Goal: Information Seeking & Learning: Learn about a topic

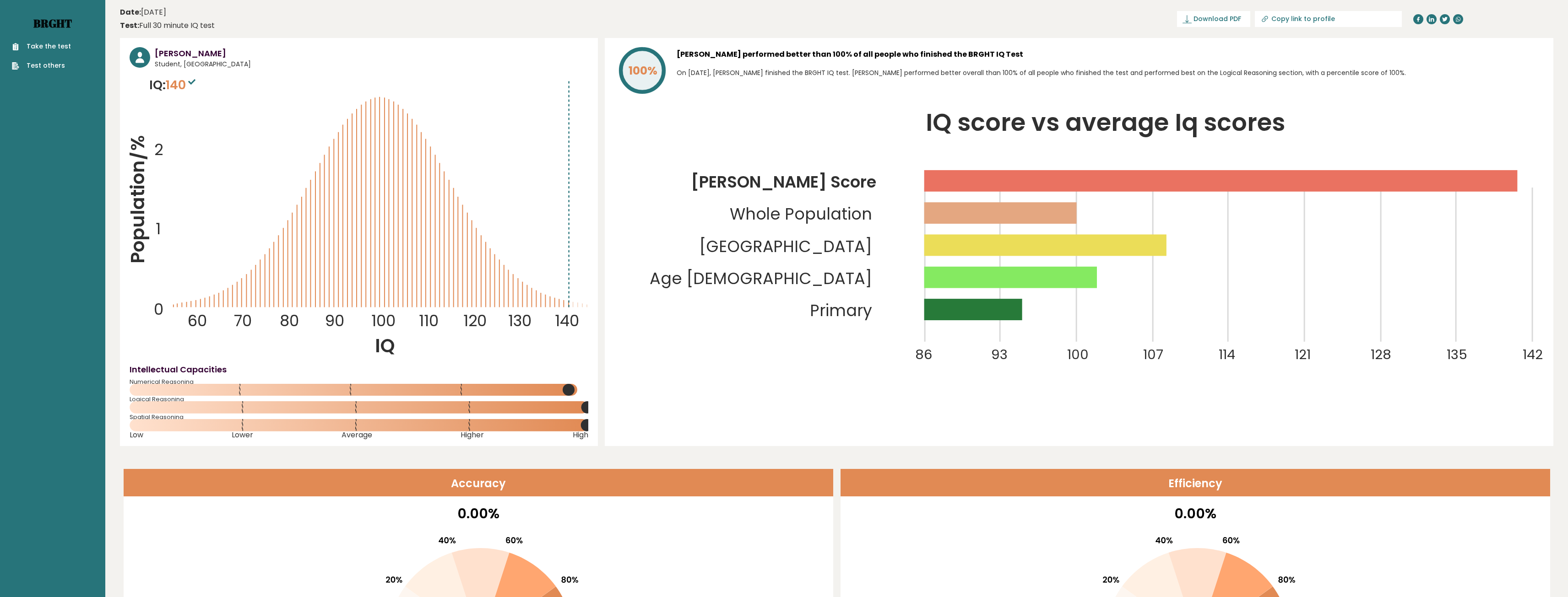
click at [66, 21] on link "Brght" at bounding box center [52, 23] width 38 height 15
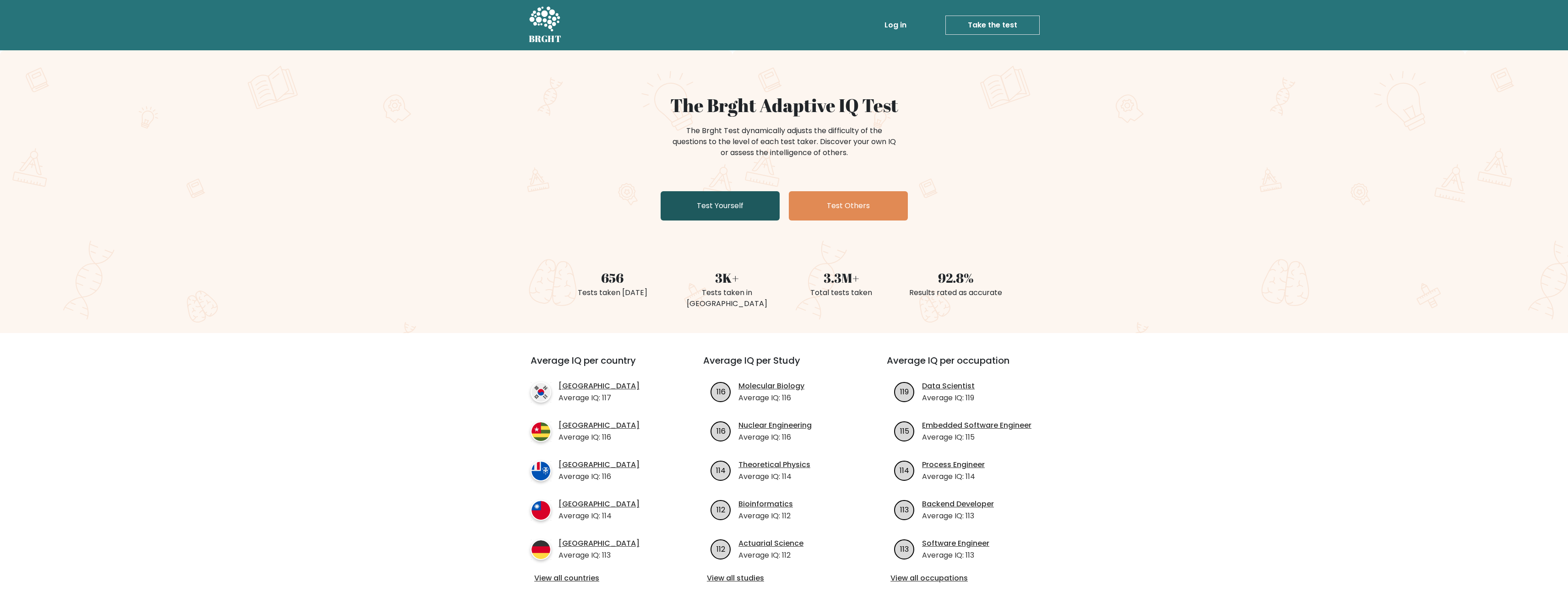
click at [753, 208] on link "Test Yourself" at bounding box center [719, 205] width 119 height 29
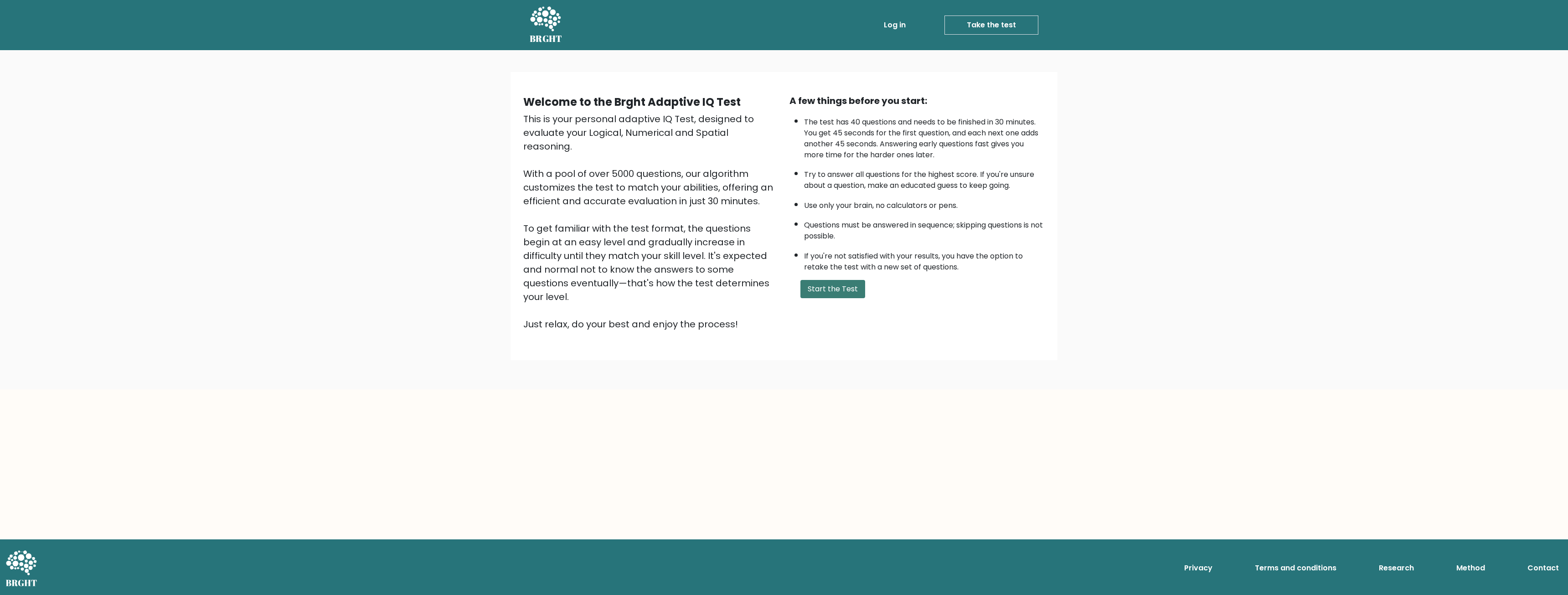
click at [841, 288] on button "Start the Test" at bounding box center [833, 289] width 65 height 18
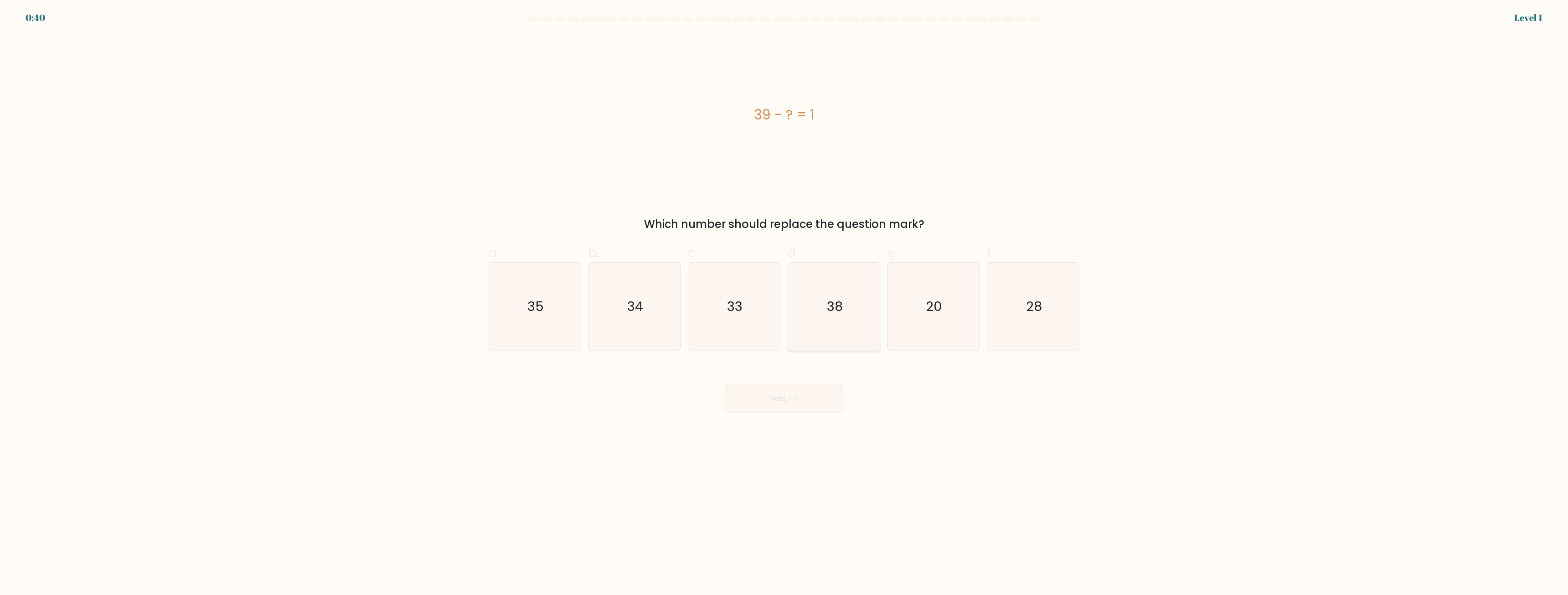
click at [823, 313] on icon "38" at bounding box center [834, 307] width 88 height 88
click at [785, 304] on input "d. 38" at bounding box center [784, 300] width 1 height 6
radio input "true"
click at [784, 386] on button "Next" at bounding box center [783, 398] width 118 height 29
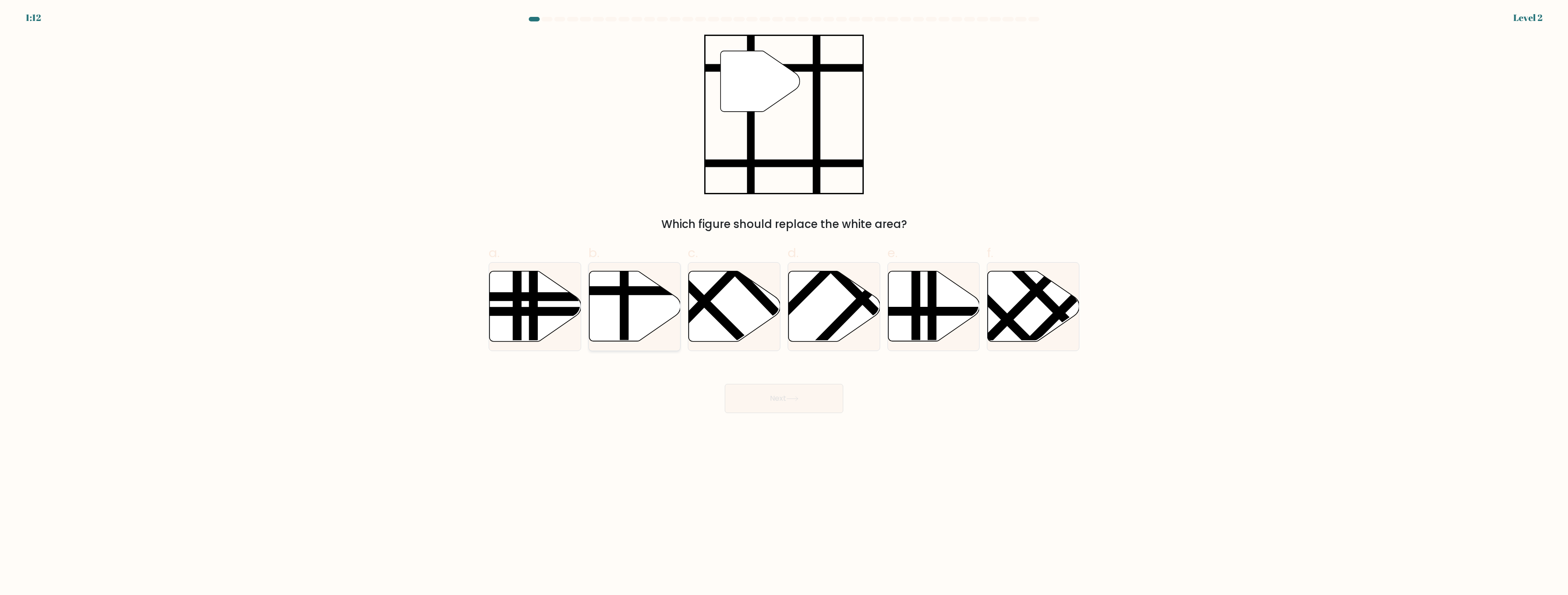
click at [643, 291] on line at bounding box center [662, 291] width 184 height 0
click at [784, 298] on input "b." at bounding box center [784, 300] width 1 height 6
radio input "true"
click at [794, 398] on icon at bounding box center [792, 399] width 12 height 5
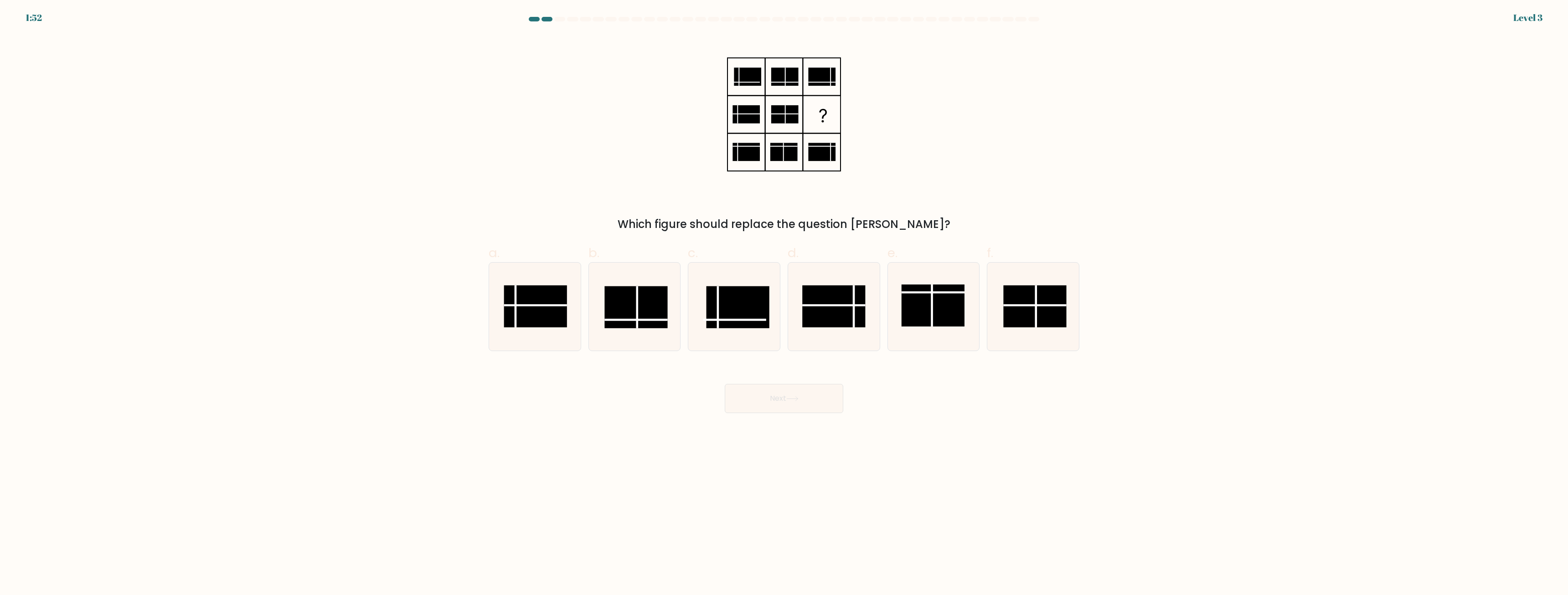
click at [796, 228] on div "Which figure should replace the question mark?" at bounding box center [784, 224] width 580 height 17
click at [853, 321] on line at bounding box center [853, 306] width 0 height 42
click at [785, 304] on input "d." at bounding box center [784, 300] width 1 height 6
radio input "true"
click at [803, 398] on button "Next" at bounding box center [783, 398] width 118 height 29
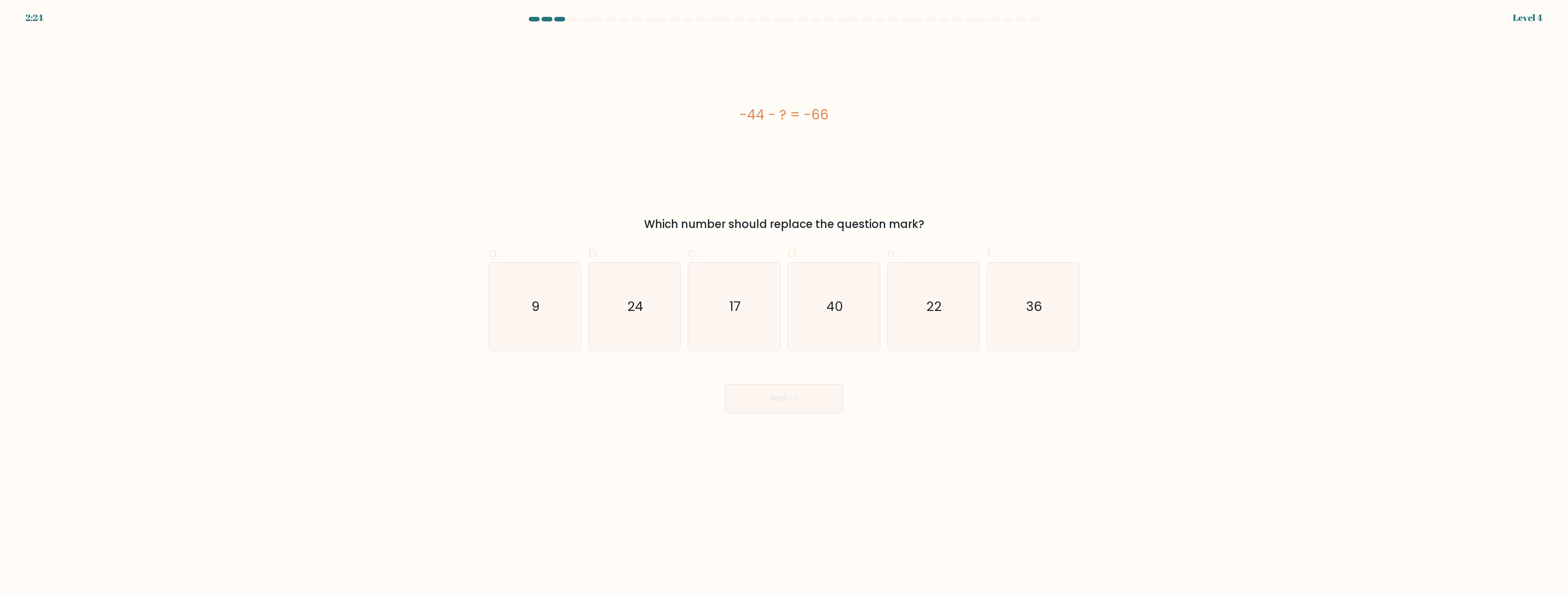
drag, startPoint x: 867, startPoint y: 194, endPoint x: 829, endPoint y: 146, distance: 61.2
click at [829, 145] on div "-44 - ? = -66" at bounding box center [784, 114] width 590 height 160
click at [1204, 467] on body "2:16 Level 4 a." at bounding box center [784, 297] width 1568 height 595
drag, startPoint x: 954, startPoint y: 325, endPoint x: 941, endPoint y: 334, distance: 15.8
click at [954, 324] on icon "22" at bounding box center [933, 307] width 88 height 88
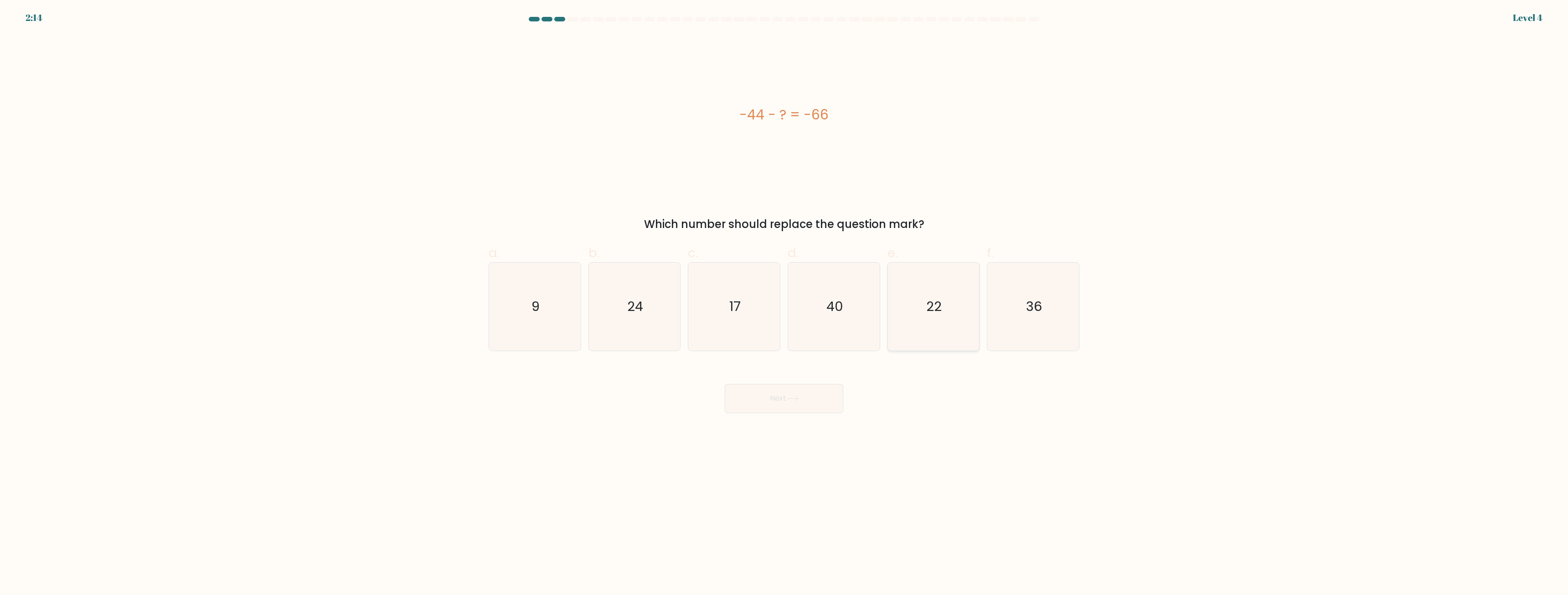
click at [785, 304] on input "e. 22" at bounding box center [784, 300] width 1 height 6
radio input "true"
click at [772, 392] on button "Next" at bounding box center [783, 398] width 118 height 29
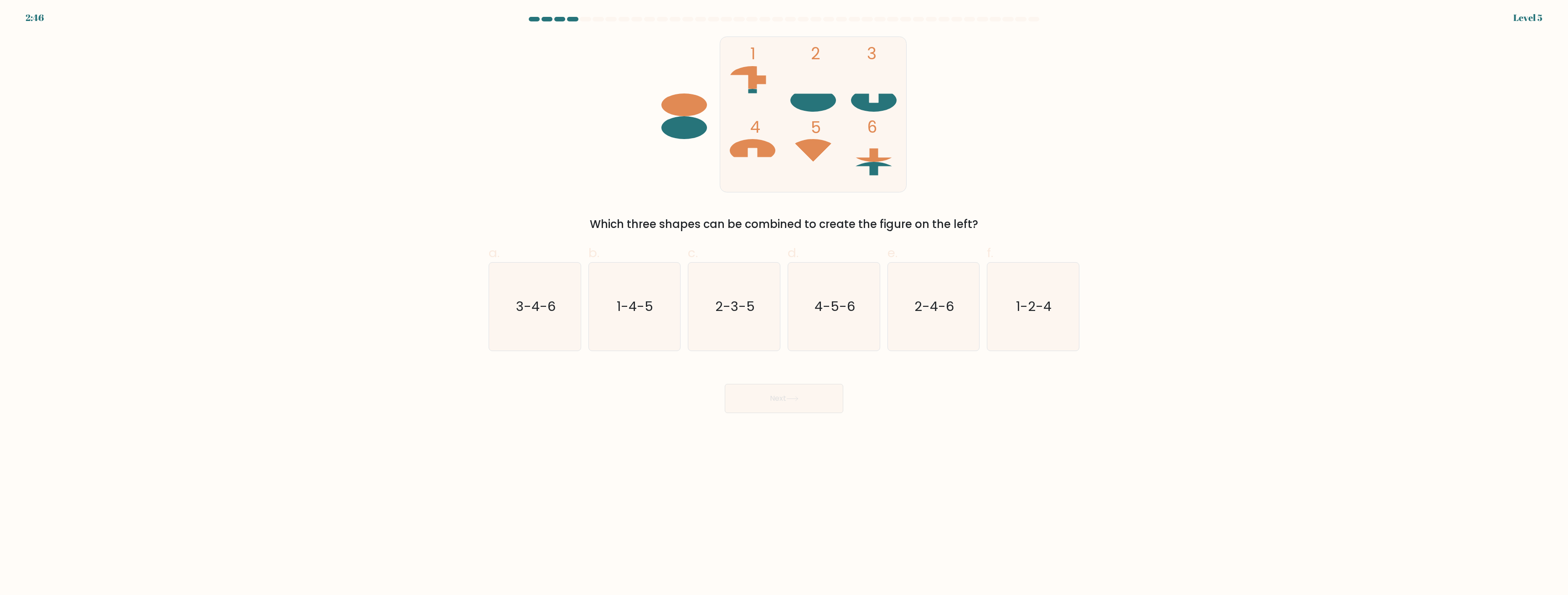
click at [695, 477] on body "2:46 Level 5" at bounding box center [784, 297] width 1568 height 595
click at [546, 309] on text "3-4-6" at bounding box center [536, 307] width 40 height 18
click at [784, 304] on input "a. 3-4-6" at bounding box center [784, 300] width 1 height 6
radio input "true"
click at [773, 392] on button "Next" at bounding box center [783, 398] width 118 height 29
